Goal: Task Accomplishment & Management: Manage account settings

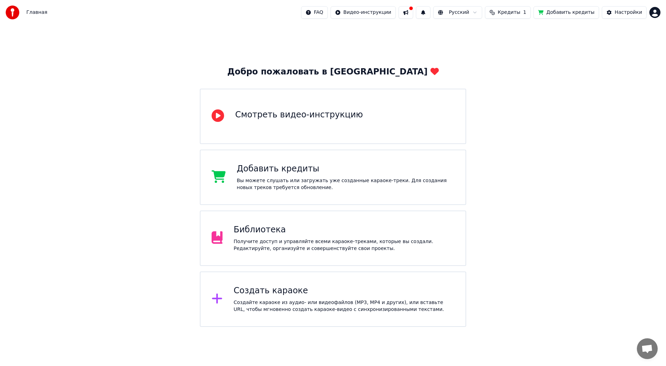
click at [272, 260] on div "Библиотека Получите доступ и управляйте всеми караоке-треками, которые вы созда…" at bounding box center [333, 238] width 266 height 55
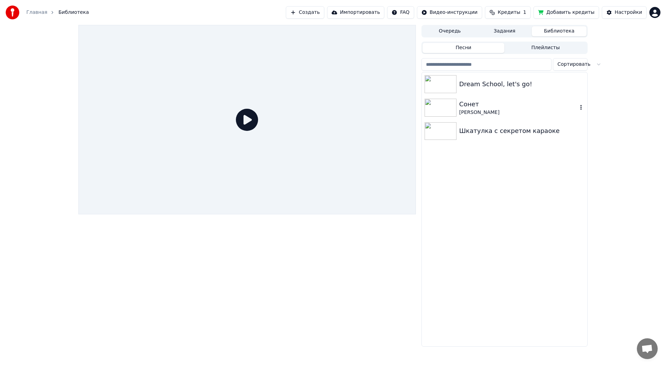
click at [465, 110] on div "[PERSON_NAME]" at bounding box center [518, 112] width 118 height 7
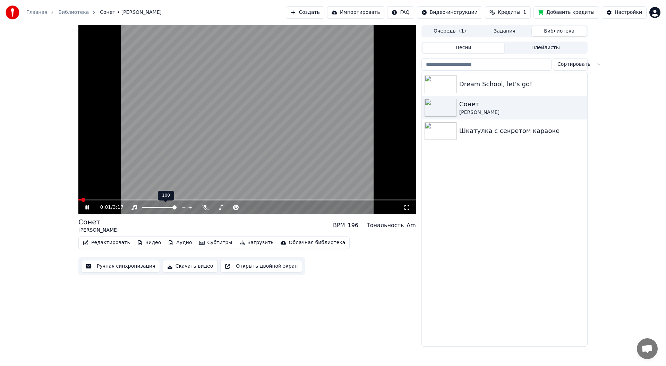
click at [156, 206] on div at bounding box center [166, 207] width 56 height 7
click at [157, 207] on span at bounding box center [149, 207] width 15 height 1
click at [150, 210] on span at bounding box center [151, 208] width 4 height 4
click at [407, 206] on icon at bounding box center [406, 207] width 5 height 5
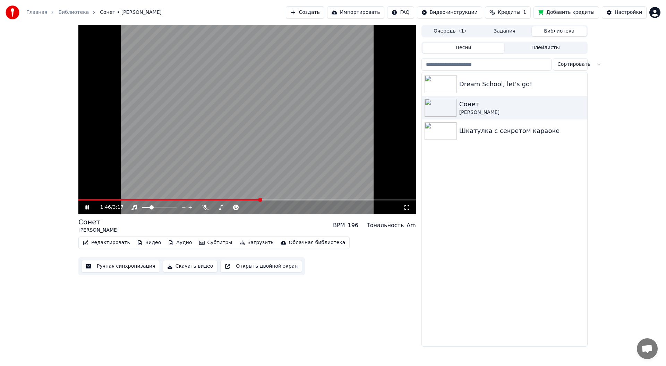
click at [85, 205] on icon at bounding box center [92, 208] width 16 height 6
click at [483, 90] on div "Dream School, let's go!" at bounding box center [504, 84] width 165 height 24
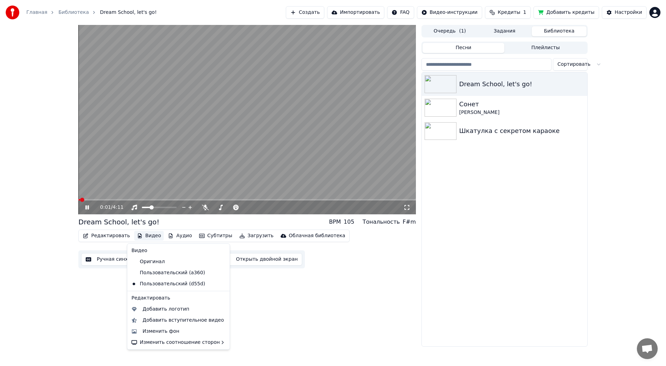
click at [141, 236] on button "Видео" at bounding box center [149, 236] width 30 height 10
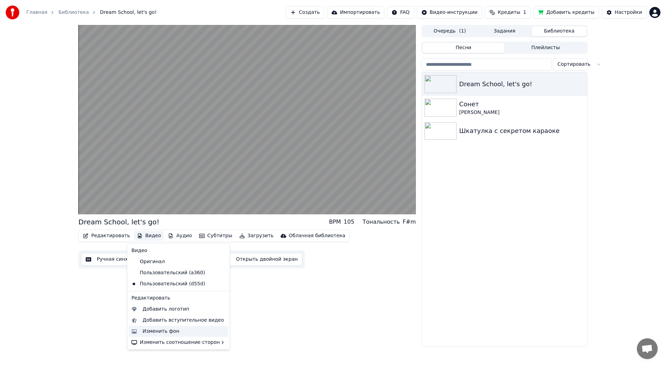
click at [169, 330] on div "Изменить фон" at bounding box center [160, 331] width 37 height 7
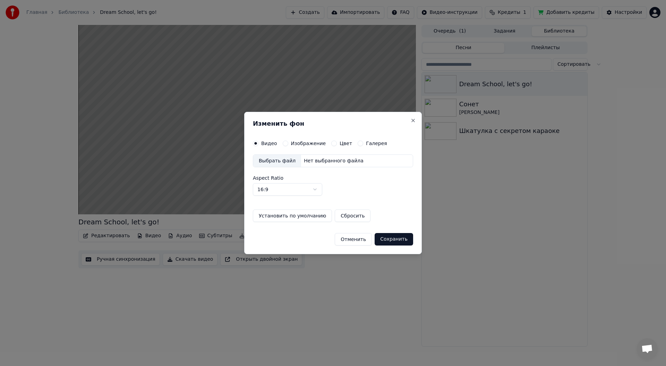
click at [292, 145] on label "Изображение" at bounding box center [308, 143] width 35 height 5
click at [288, 145] on button "Изображение" at bounding box center [286, 144] width 6 height 6
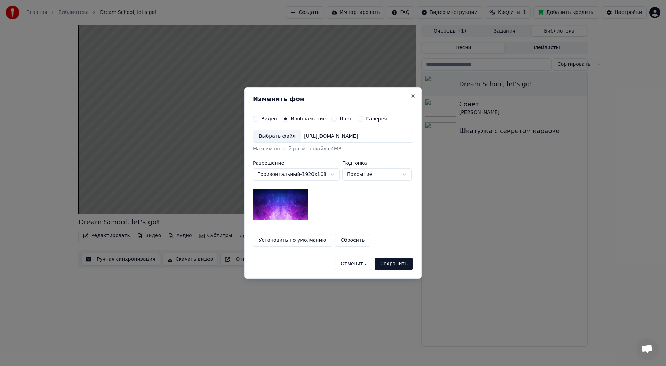
click at [262, 119] on label "Видео" at bounding box center [269, 118] width 16 height 5
click at [258, 119] on button "Видео" at bounding box center [256, 119] width 6 height 6
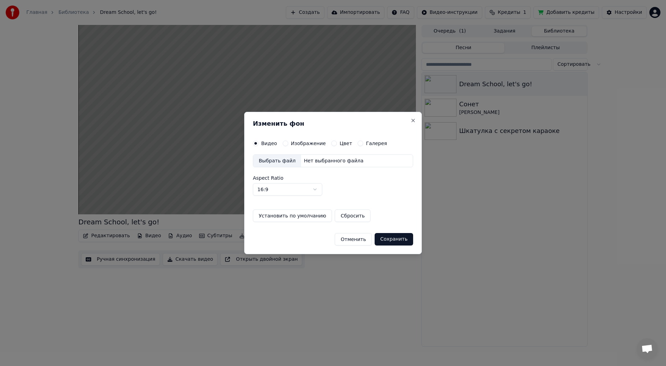
click at [366, 145] on label "Галерея" at bounding box center [376, 143] width 21 height 5
click at [363, 145] on button "Галерея" at bounding box center [360, 144] width 6 height 6
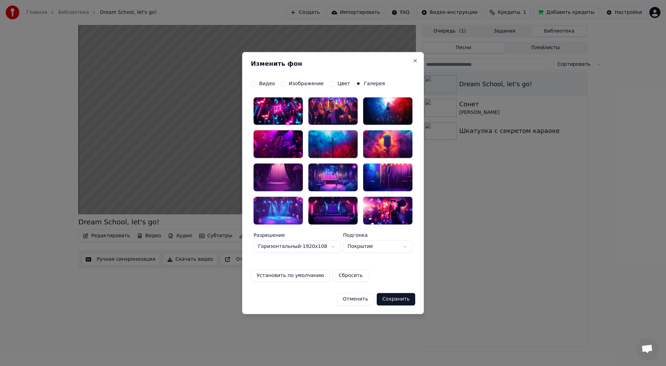
click at [363, 299] on button "Отменить" at bounding box center [355, 299] width 37 height 12
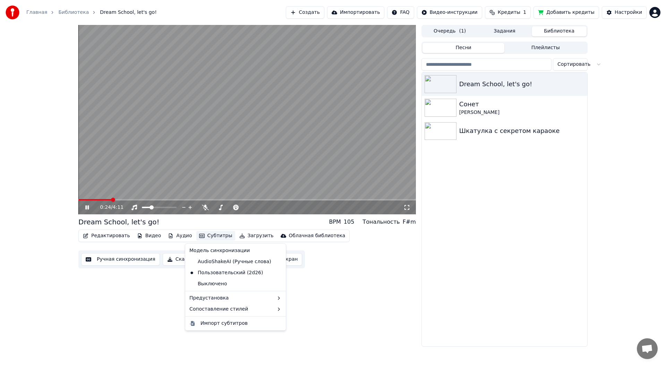
click at [211, 236] on button "Субтитры" at bounding box center [215, 236] width 39 height 10
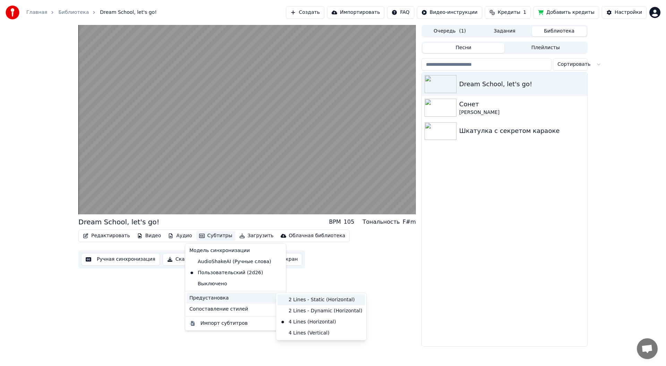
click at [329, 303] on div "2 Lines - Static (Horizontal)" at bounding box center [320, 300] width 87 height 11
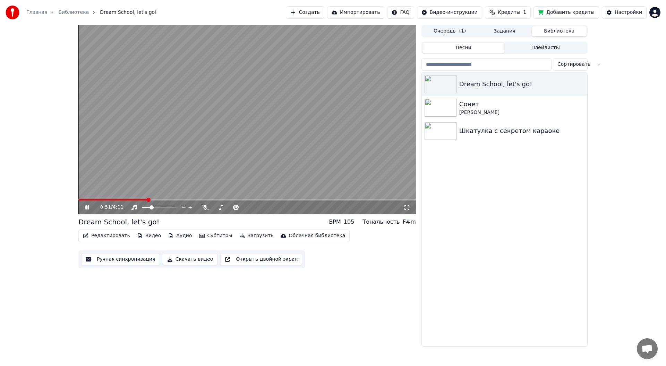
click at [408, 209] on icon at bounding box center [406, 208] width 7 height 6
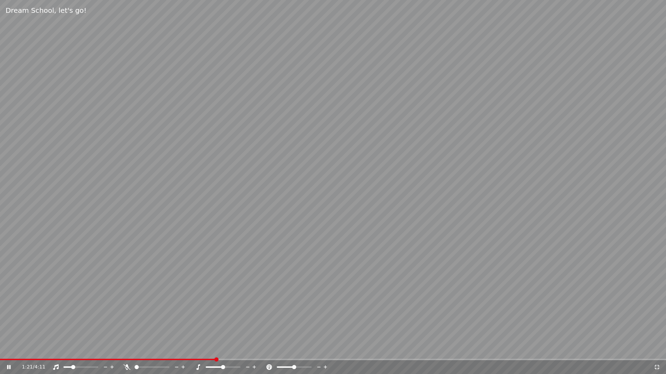
click at [655, 366] on icon at bounding box center [656, 368] width 7 height 6
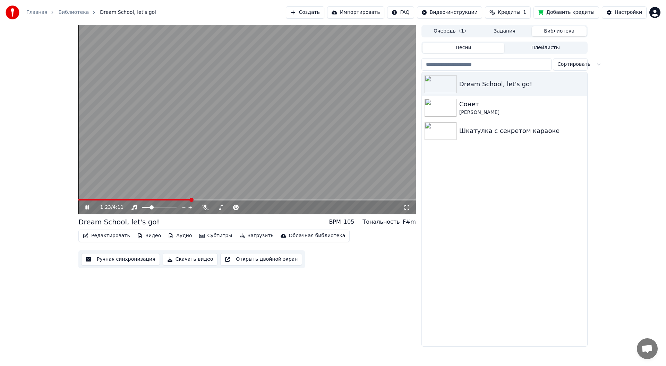
click at [240, 199] on span at bounding box center [246, 199] width 337 height 1
click at [361, 254] on div "Редактировать Видео Аудио Субтитры Загрузить Облачная библиотека Ручная синхрон…" at bounding box center [246, 249] width 337 height 39
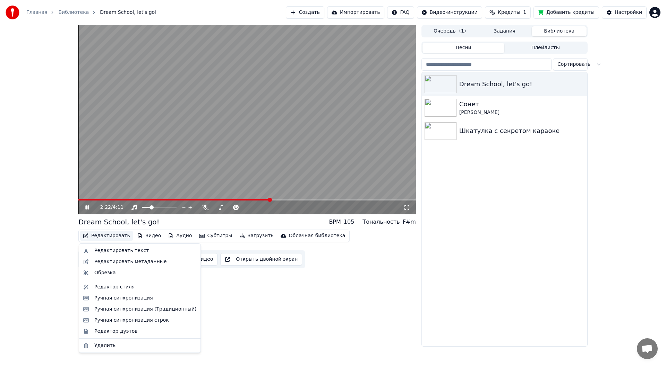
click at [101, 233] on button "Редактировать" at bounding box center [106, 236] width 53 height 10
click at [108, 288] on div "Редактор стиля" at bounding box center [114, 287] width 40 height 7
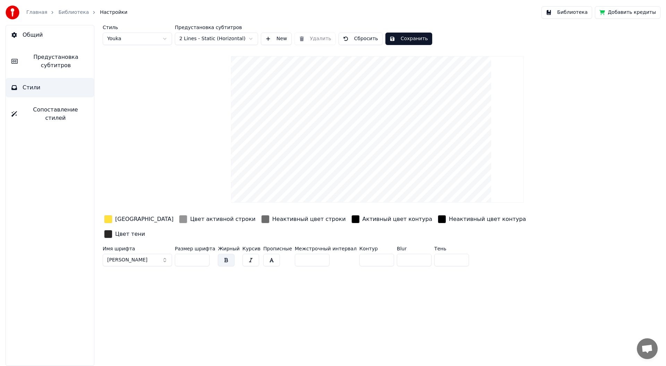
click at [362, 220] on div "Активный цвет контура" at bounding box center [397, 219] width 70 height 8
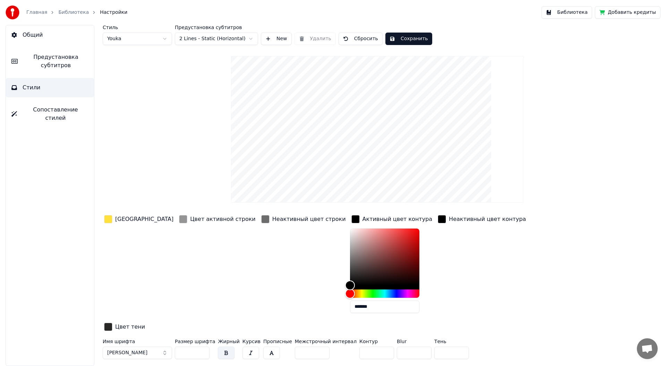
click at [260, 260] on div "Неактивный цвет строки" at bounding box center [303, 266] width 87 height 105
click at [190, 220] on div "Цвет активной строки" at bounding box center [223, 219] width 66 height 8
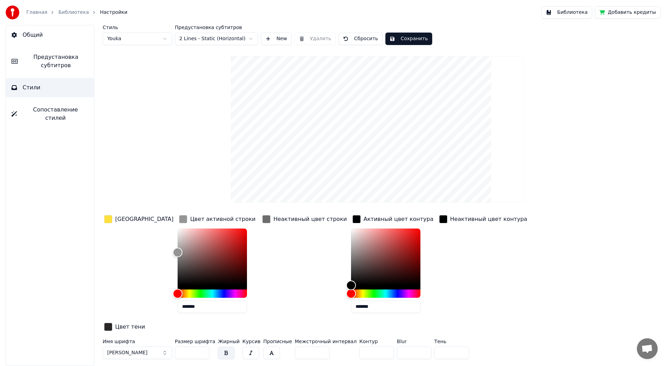
click at [125, 218] on div "[GEOGRAPHIC_DATA]" at bounding box center [144, 219] width 58 height 8
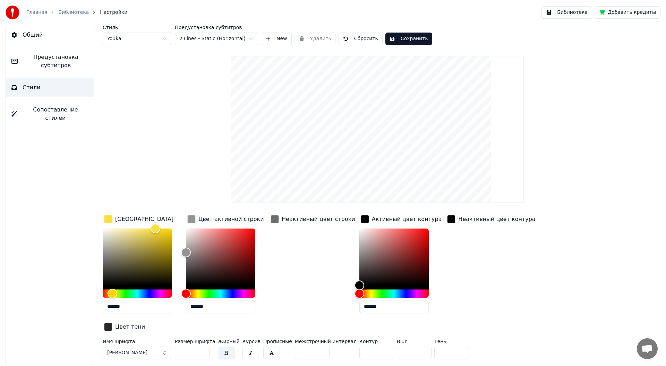
click at [299, 222] on div "Неактивный цвет строки" at bounding box center [317, 219] width 73 height 8
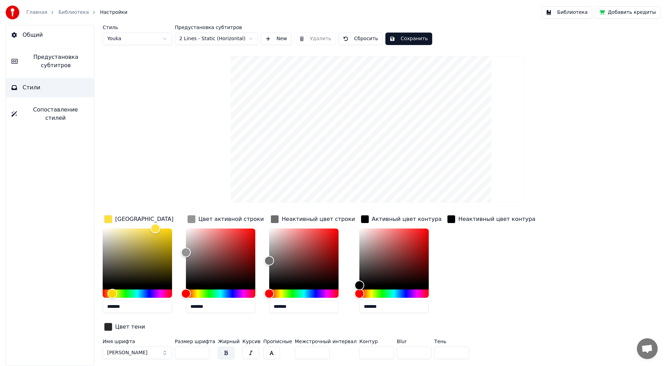
click at [402, 222] on div "Активный цвет контура" at bounding box center [407, 219] width 70 height 8
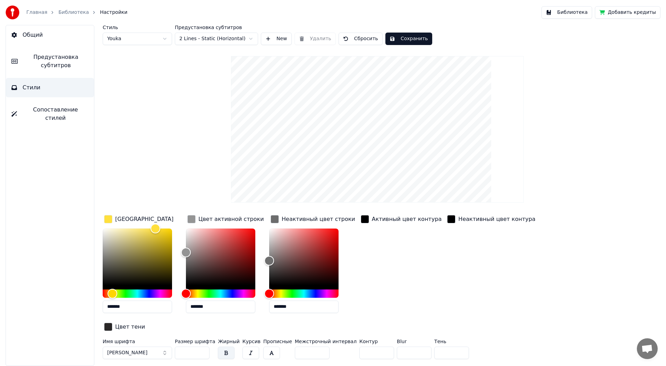
click at [400, 40] on button "Сохранить" at bounding box center [408, 39] width 47 height 12
click at [47, 67] on span "Предустановка субтитров" at bounding box center [55, 61] width 65 height 17
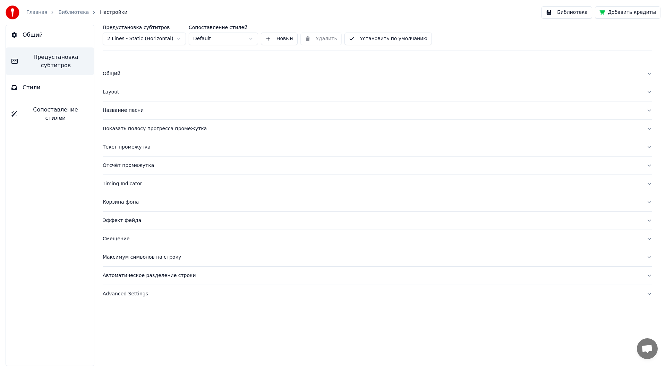
click at [68, 14] on link "Библиотека" at bounding box center [73, 12] width 31 height 7
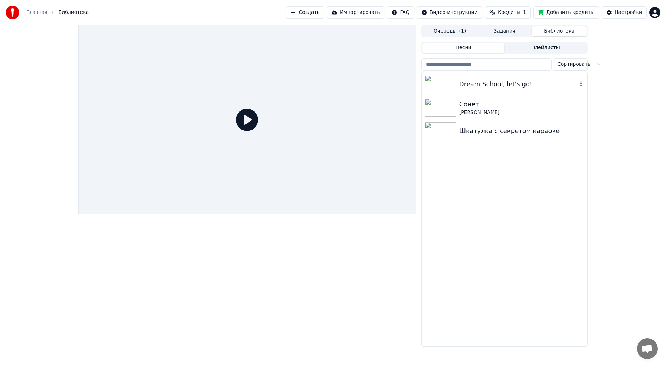
click at [469, 88] on div "Dream School, let's go!" at bounding box center [518, 84] width 118 height 10
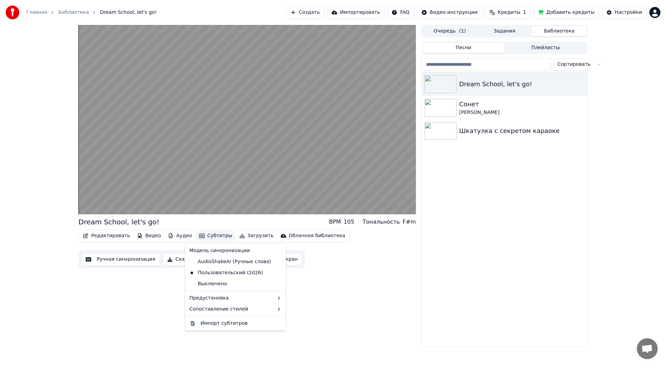
click at [203, 237] on button "Субтитры" at bounding box center [215, 236] width 39 height 10
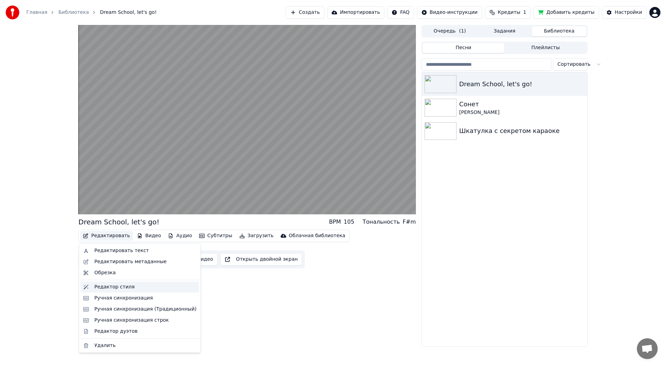
click at [124, 287] on div "Редактор стиля" at bounding box center [114, 287] width 40 height 7
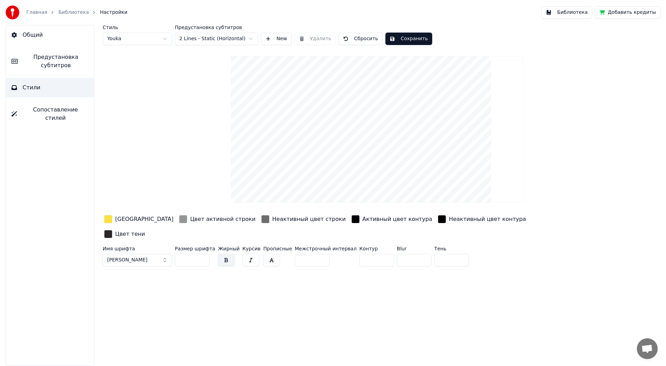
click at [128, 218] on div "[GEOGRAPHIC_DATA]" at bounding box center [144, 219] width 58 height 8
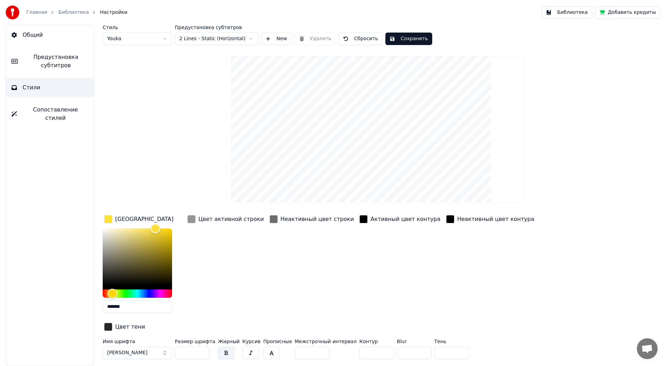
drag, startPoint x: 423, startPoint y: 338, endPoint x: 415, endPoint y: 339, distance: 8.4
click at [434, 347] on input "*" at bounding box center [451, 353] width 35 height 12
type input "*"
click at [411, 36] on button "Сохранить" at bounding box center [408, 39] width 47 height 12
click at [574, 11] on button "Библиотека" at bounding box center [566, 12] width 51 height 12
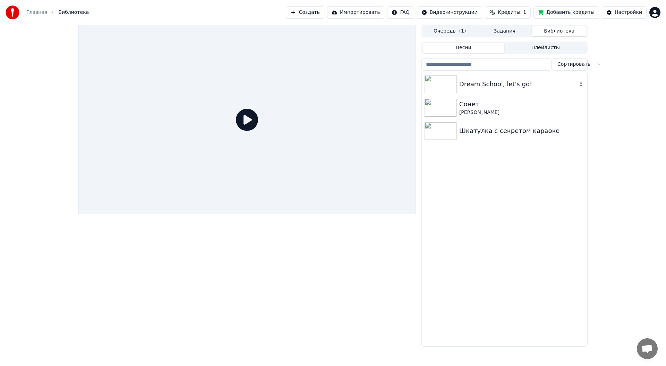
click at [494, 85] on div "Dream School, let's go!" at bounding box center [518, 84] width 118 height 10
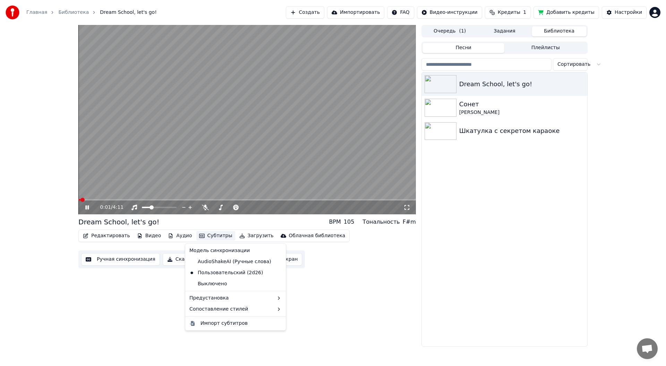
click at [215, 235] on button "Субтитры" at bounding box center [215, 236] width 39 height 10
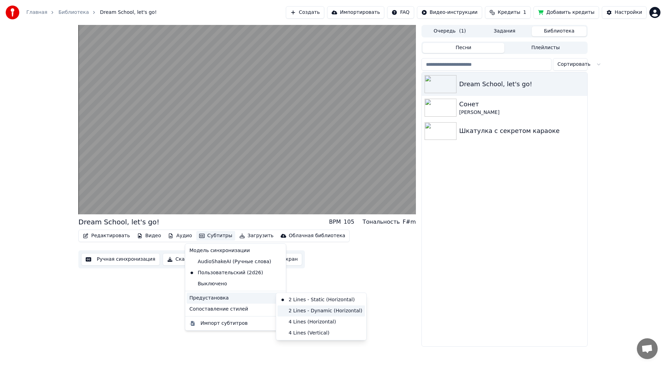
click at [305, 309] on div "2 Lines - Dynamic (Horizontal)" at bounding box center [320, 311] width 87 height 11
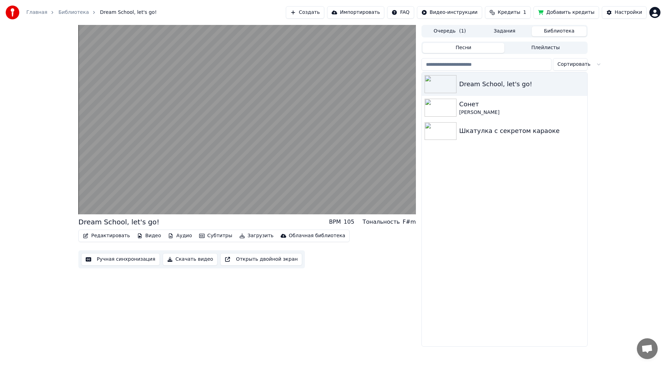
click at [212, 235] on button "Субтитры" at bounding box center [215, 236] width 39 height 10
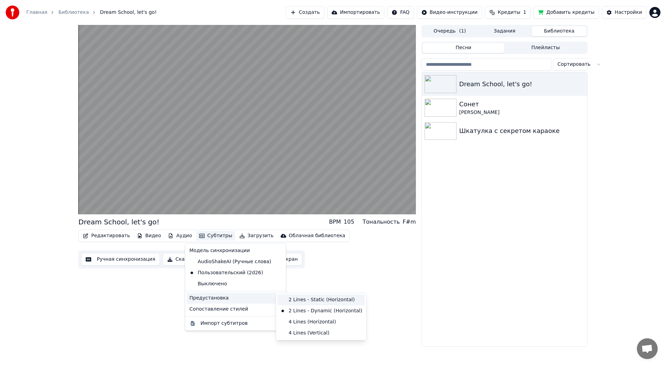
click at [295, 301] on div "2 Lines - Static (Horizontal)" at bounding box center [320, 300] width 87 height 11
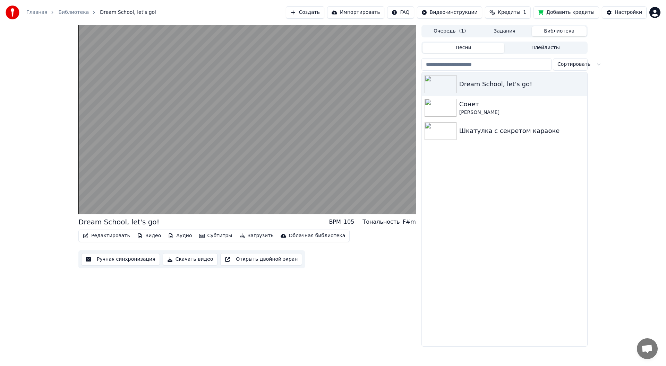
click at [199, 233] on button "Субтитры" at bounding box center [215, 236] width 39 height 10
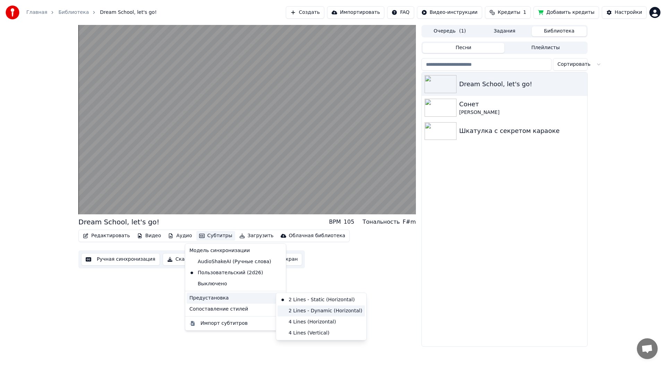
click at [293, 309] on div "2 Lines - Dynamic (Horizontal)" at bounding box center [320, 311] width 87 height 11
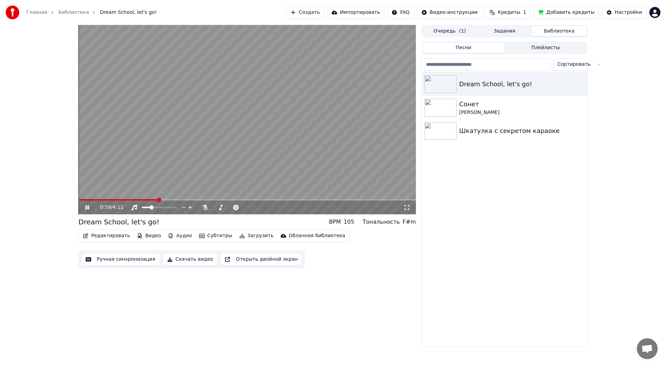
click at [357, 132] on video at bounding box center [246, 120] width 337 height 190
drag, startPoint x: 357, startPoint y: 132, endPoint x: 357, endPoint y: 139, distance: 7.6
click at [357, 131] on video at bounding box center [246, 120] width 337 height 190
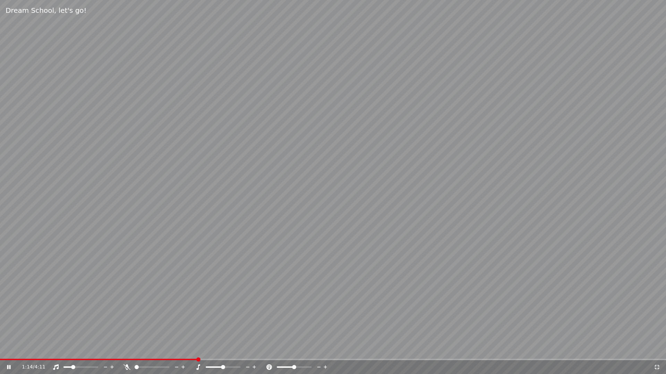
click at [348, 220] on video at bounding box center [333, 187] width 666 height 374
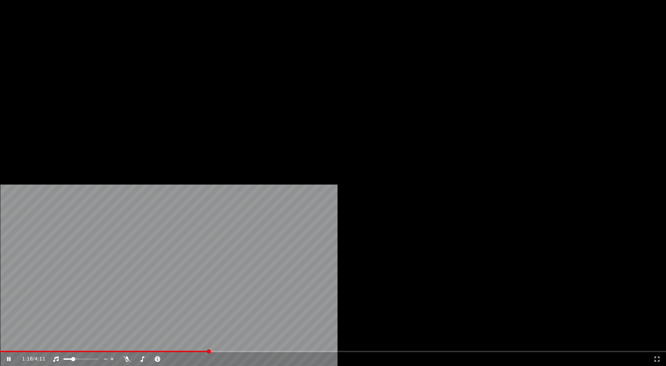
click at [105, 51] on button "Редактировать" at bounding box center [106, 47] width 53 height 10
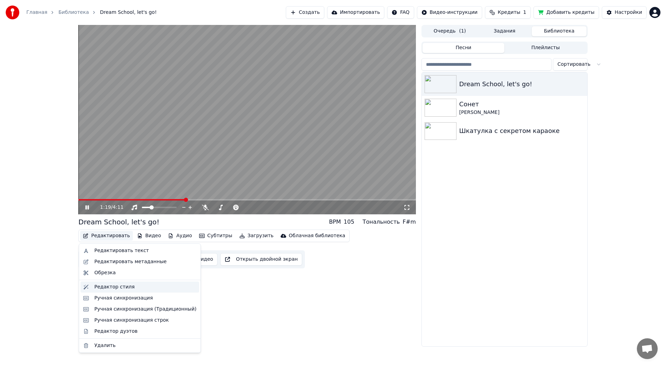
click at [112, 287] on div "Редактор стиля" at bounding box center [114, 287] width 40 height 7
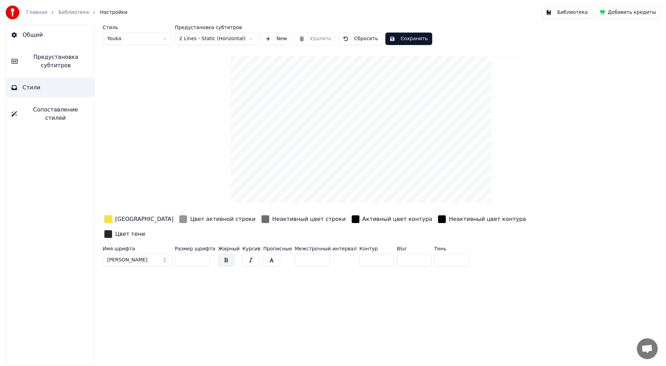
click at [223, 34] on html "Главная Библиотека Настройки Библиотека Добавить кредиты Общий Предустановка су…" at bounding box center [333, 183] width 666 height 366
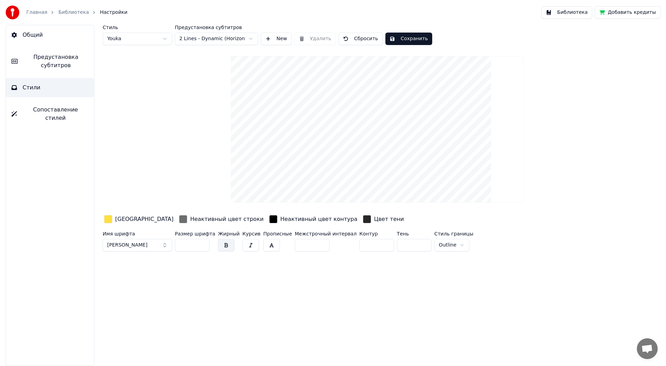
click at [214, 37] on html "Главная Библиотека Настройки Библиотека Добавить кредиты Общий Предустановка су…" at bounding box center [333, 183] width 666 height 366
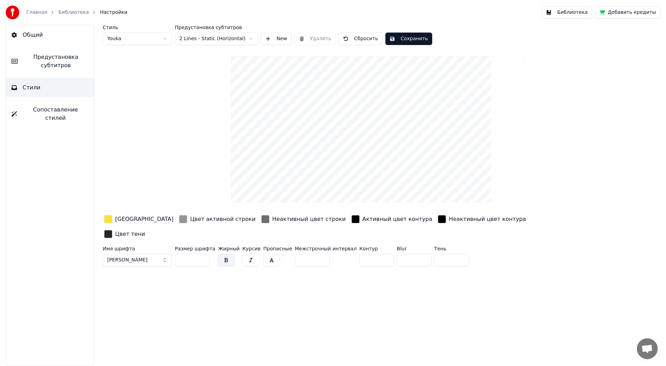
click at [434, 254] on input "*" at bounding box center [451, 260] width 35 height 12
drag, startPoint x: 351, startPoint y: 244, endPoint x: 336, endPoint y: 246, distance: 14.7
click at [336, 246] on div "Имя шрифта Montserrat SemiBold Размер шрифта ** Жирный Курсив Прописные Межстро…" at bounding box center [336, 257] width 466 height 23
click at [397, 254] on input "**" at bounding box center [414, 260] width 35 height 12
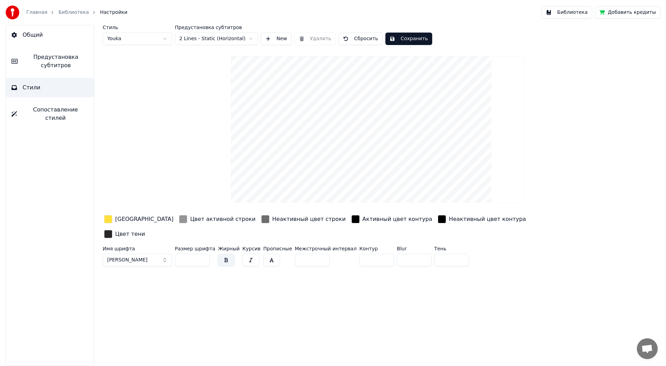
click at [362, 270] on div "Стиль Youka Предустановка субтитров 2 Lines - Static (Horizontal) New Удалить С…" at bounding box center [377, 195] width 577 height 341
drag, startPoint x: 359, startPoint y: 245, endPoint x: 324, endPoint y: 251, distance: 36.2
click at [324, 251] on div "Имя шрифта Montserrat SemiBold Размер шрифта ** Жирный Курсив Прописные Межстро…" at bounding box center [336, 257] width 466 height 23
drag, startPoint x: 350, startPoint y: 245, endPoint x: 326, endPoint y: 250, distance: 24.7
click at [326, 250] on div "Имя шрифта Montserrat SemiBold Размер шрифта ** Жирный Курсив Прописные Межстро…" at bounding box center [336, 257] width 466 height 23
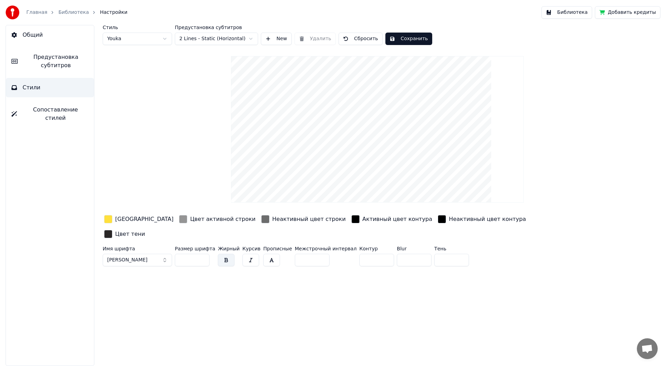
click at [367, 254] on input "*" at bounding box center [376, 260] width 35 height 12
click at [366, 254] on input "*" at bounding box center [376, 260] width 35 height 12
click at [367, 254] on input "*" at bounding box center [376, 260] width 35 height 12
click at [365, 254] on input "*" at bounding box center [376, 260] width 35 height 12
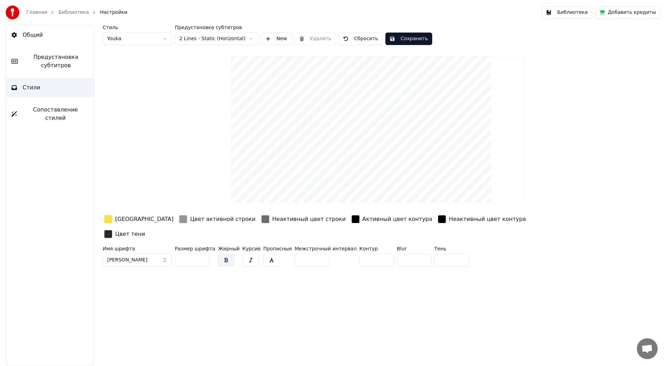
type input "**"
click at [366, 254] on input "**" at bounding box center [376, 260] width 35 height 12
drag, startPoint x: 395, startPoint y: 245, endPoint x: 374, endPoint y: 250, distance: 22.0
click at [374, 250] on div "Имя шрифта Montserrat SemiBold Размер шрифта ** Жирный Курсив Прописные Межстро…" at bounding box center [336, 257] width 466 height 23
click at [129, 218] on div "[GEOGRAPHIC_DATA]" at bounding box center [144, 219] width 58 height 8
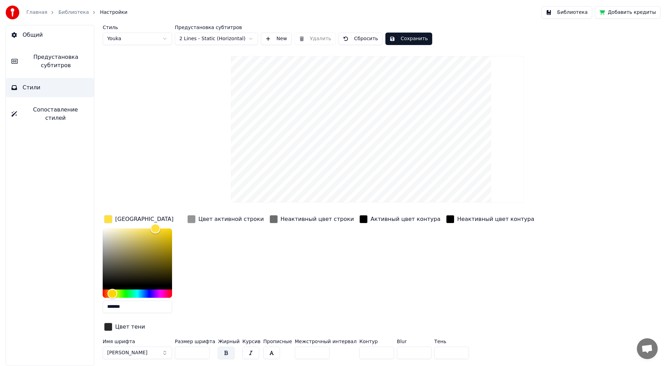
click at [129, 218] on div "[GEOGRAPHIC_DATA]" at bounding box center [144, 219] width 58 height 8
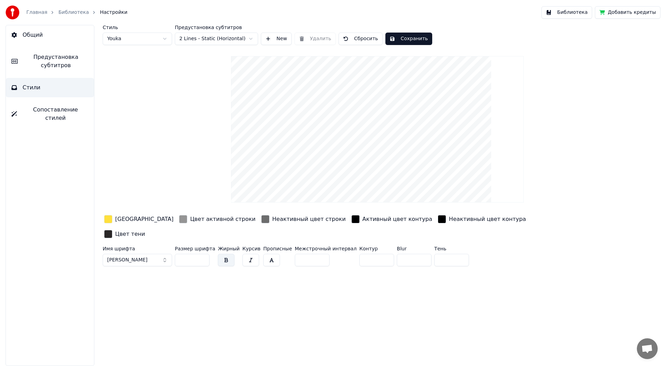
drag, startPoint x: 428, startPoint y: 246, endPoint x: 411, endPoint y: 251, distance: 18.2
click at [411, 251] on div "Имя шрифта Montserrat SemiBold Размер шрифта ** Жирный Курсив Прописные Межстро…" at bounding box center [336, 257] width 466 height 23
drag, startPoint x: 350, startPoint y: 247, endPoint x: 322, endPoint y: 251, distance: 28.0
click at [322, 251] on div "Имя шрифта Montserrat SemiBold Размер шрифта ** Жирный Курсив Прописные Межстро…" at bounding box center [336, 257] width 466 height 23
drag, startPoint x: 390, startPoint y: 245, endPoint x: 371, endPoint y: 248, distance: 19.6
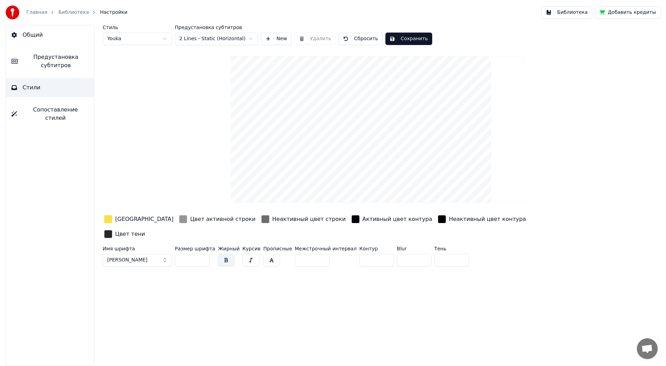
click at [371, 248] on div "Имя шрифта Montserrat SemiBold Размер шрифта ** Жирный Курсив Прописные Межстро…" at bounding box center [336, 257] width 466 height 23
type input "*"
drag, startPoint x: 354, startPoint y: 244, endPoint x: 329, endPoint y: 249, distance: 25.5
click at [329, 249] on div "Имя шрифта Montserrat SemiBold Размер шрифта ** Жирный Курсив Прописные Межстро…" at bounding box center [336, 257] width 466 height 23
type input "*"
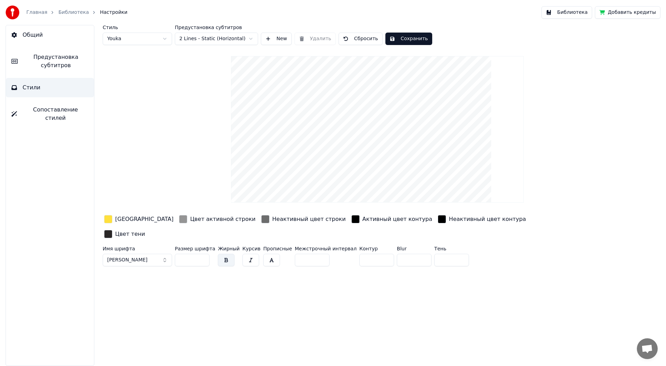
click at [321, 270] on div "Стиль Youka Предустановка субтитров 2 Lines - Static (Horizontal) New Удалить С…" at bounding box center [377, 195] width 577 height 341
drag, startPoint x: 394, startPoint y: 243, endPoint x: 373, endPoint y: 249, distance: 21.1
click at [373, 249] on div "Имя шрифта Montserrat SemiBold Размер шрифта ** Жирный Курсив Прописные Межстро…" at bounding box center [336, 257] width 466 height 23
type input "*"
drag, startPoint x: 431, startPoint y: 243, endPoint x: 416, endPoint y: 247, distance: 15.4
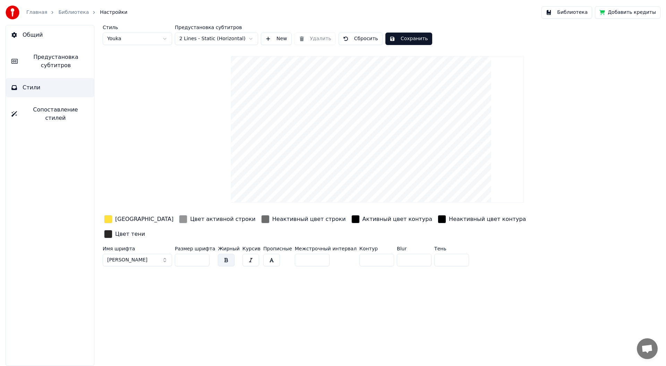
click at [434, 254] on input "*" at bounding box center [451, 260] width 35 height 12
type input "**"
click at [355, 287] on div "Стиль Youka Предустановка субтитров 2 Lines - Static (Horizontal) New Удалить С…" at bounding box center [377, 195] width 577 height 341
click at [393, 41] on button "Сохранить" at bounding box center [408, 39] width 47 height 12
click at [67, 12] on link "Библиотека" at bounding box center [73, 12] width 31 height 7
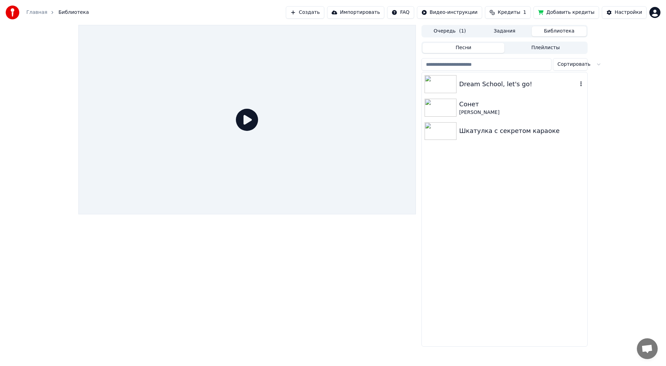
click at [481, 89] on div "Dream School, let's go!" at bounding box center [504, 84] width 165 height 24
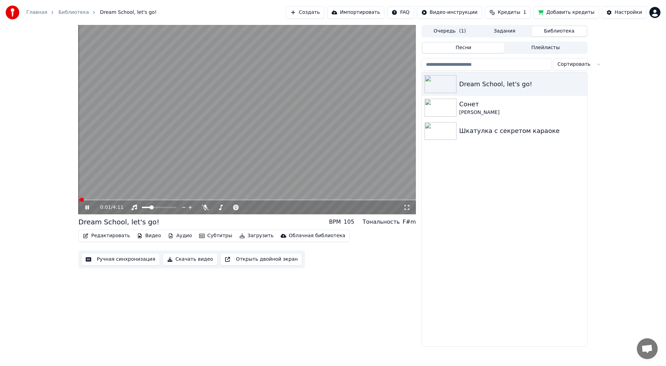
click at [121, 200] on span at bounding box center [246, 199] width 337 height 1
click at [85, 200] on span at bounding box center [108, 199] width 60 height 1
click at [80, 201] on span at bounding box center [78, 199] width 1 height 1
click at [118, 238] on button "Редактировать" at bounding box center [106, 236] width 53 height 10
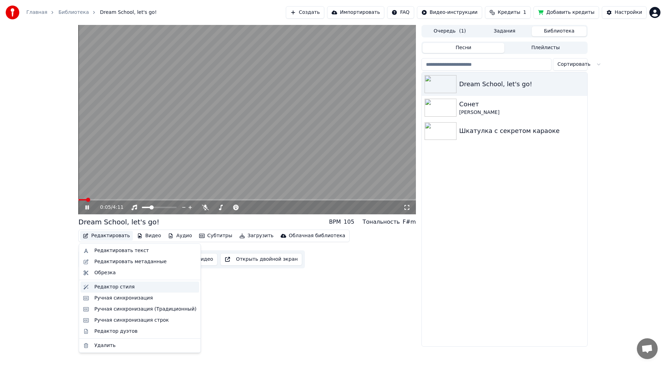
click at [121, 288] on div "Редактор стиля" at bounding box center [114, 287] width 40 height 7
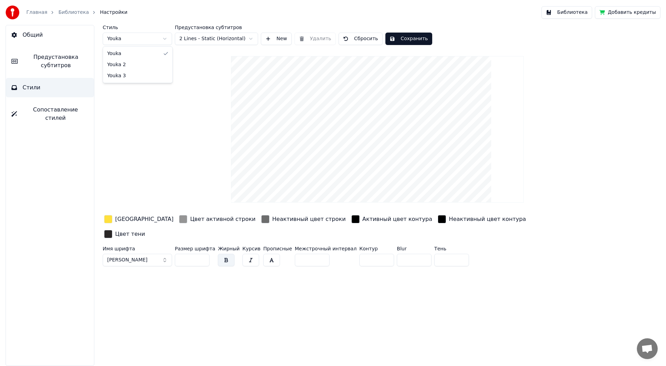
click at [147, 41] on html "Главная Библиотека Настройки Библиотека Добавить кредиты Общий Предустановка су…" at bounding box center [333, 183] width 666 height 366
click at [214, 39] on html "Главная Библиотека Настройки Библиотека Добавить кредиты Общий Предустановка су…" at bounding box center [333, 183] width 666 height 366
click at [211, 44] on html "Главная Библиотека Настройки Библиотека Добавить кредиты Общий Предустановка су…" at bounding box center [333, 183] width 666 height 366
drag, startPoint x: 391, startPoint y: 245, endPoint x: 374, endPoint y: 247, distance: 16.4
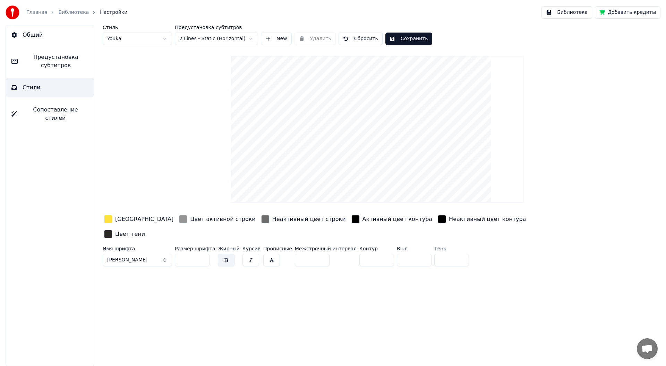
click at [374, 247] on div "Имя шрифта Montserrat SemiBold Размер шрифта ** Жирный Курсив Прописные Межстро…" at bounding box center [336, 257] width 466 height 23
type input "**"
drag, startPoint x: 432, startPoint y: 245, endPoint x: 403, endPoint y: 249, distance: 29.5
click at [403, 249] on div "Имя шрифта Montserrat SemiBold Размер шрифта ** Жирный Курсив Прописные Межстро…" at bounding box center [336, 257] width 466 height 23
type input "*"
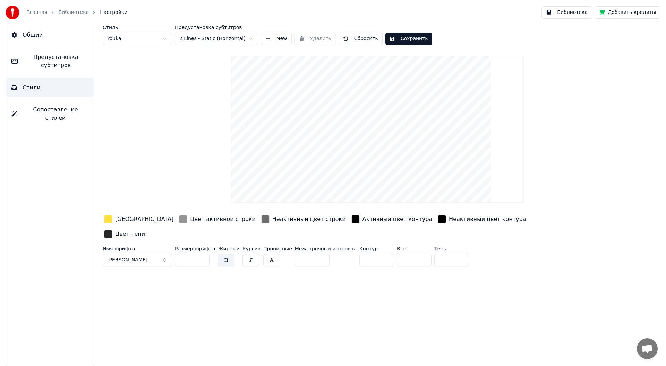
click at [405, 38] on button "Сохранить" at bounding box center [408, 39] width 47 height 12
click at [34, 11] on link "Главная" at bounding box center [36, 12] width 21 height 7
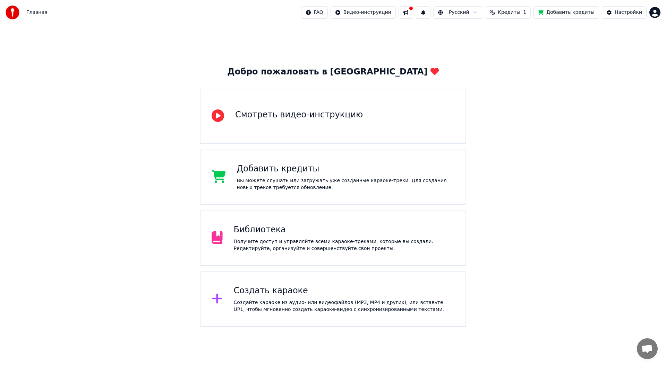
click at [303, 242] on div "Получите доступ и управляйте всеми караоке-треками, которые вы создали. Редакти…" at bounding box center [344, 245] width 221 height 14
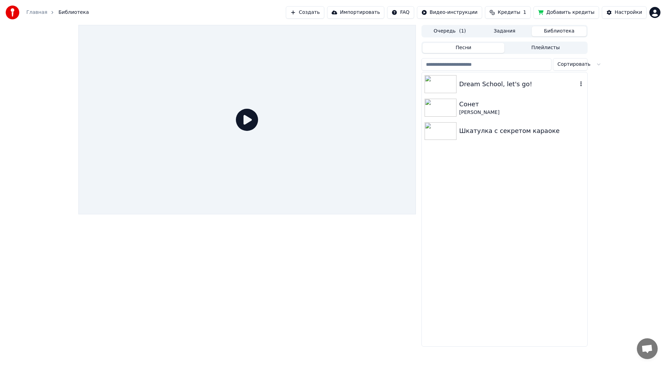
click at [487, 74] on div "Dream School, let's go!" at bounding box center [504, 84] width 165 height 24
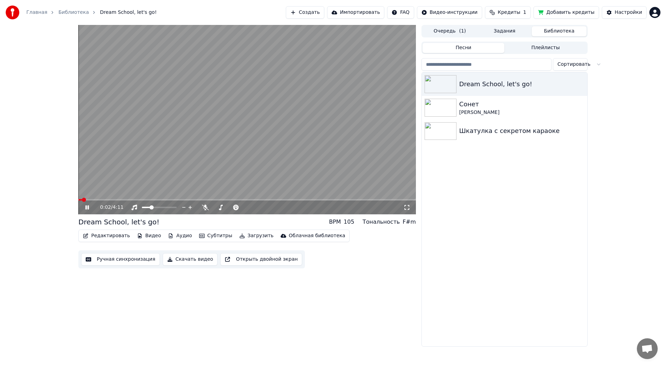
click at [95, 201] on span at bounding box center [246, 199] width 337 height 1
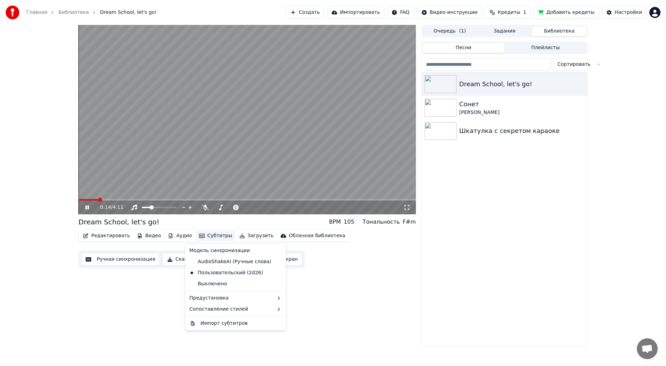
click at [206, 235] on button "Субтитры" at bounding box center [215, 236] width 39 height 10
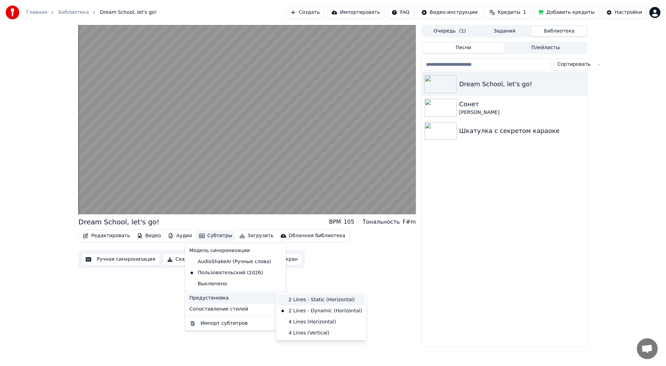
click at [304, 303] on div "2 Lines - Static (Horizontal)" at bounding box center [320, 300] width 87 height 11
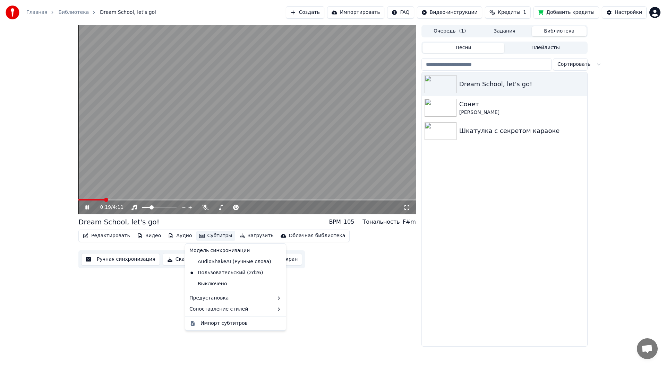
click at [206, 236] on button "Субтитры" at bounding box center [215, 236] width 39 height 10
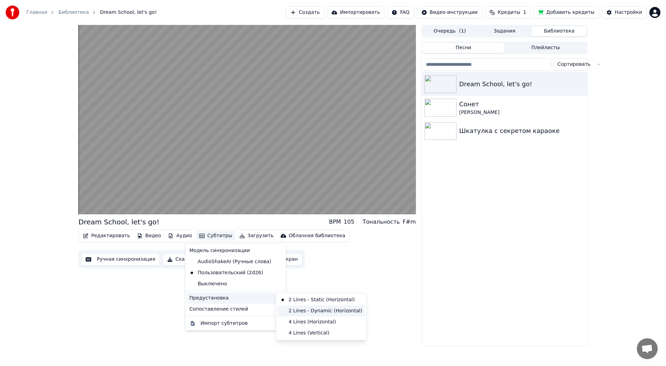
click at [322, 311] on div "2 Lines - Dynamic (Horizontal)" at bounding box center [320, 311] width 87 height 11
